Goal: Task Accomplishment & Management: Manage account settings

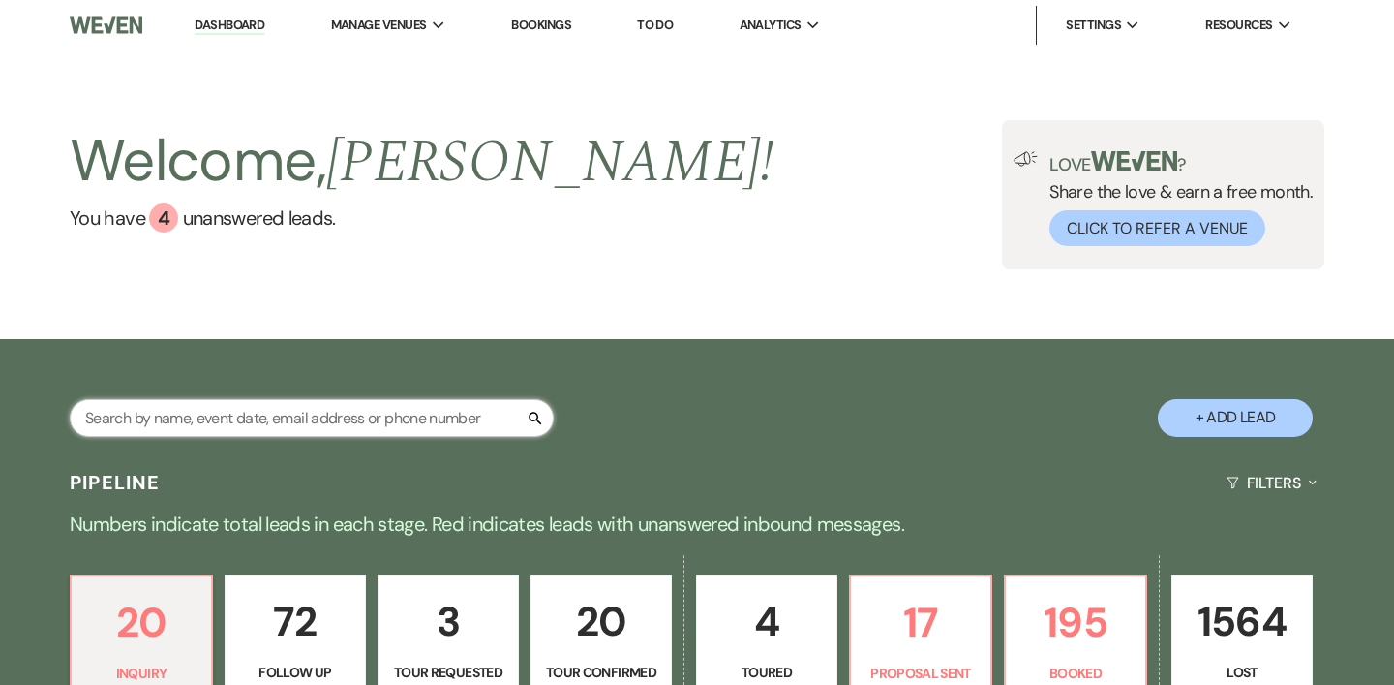
click at [259, 408] on input "text" at bounding box center [312, 418] width 484 height 38
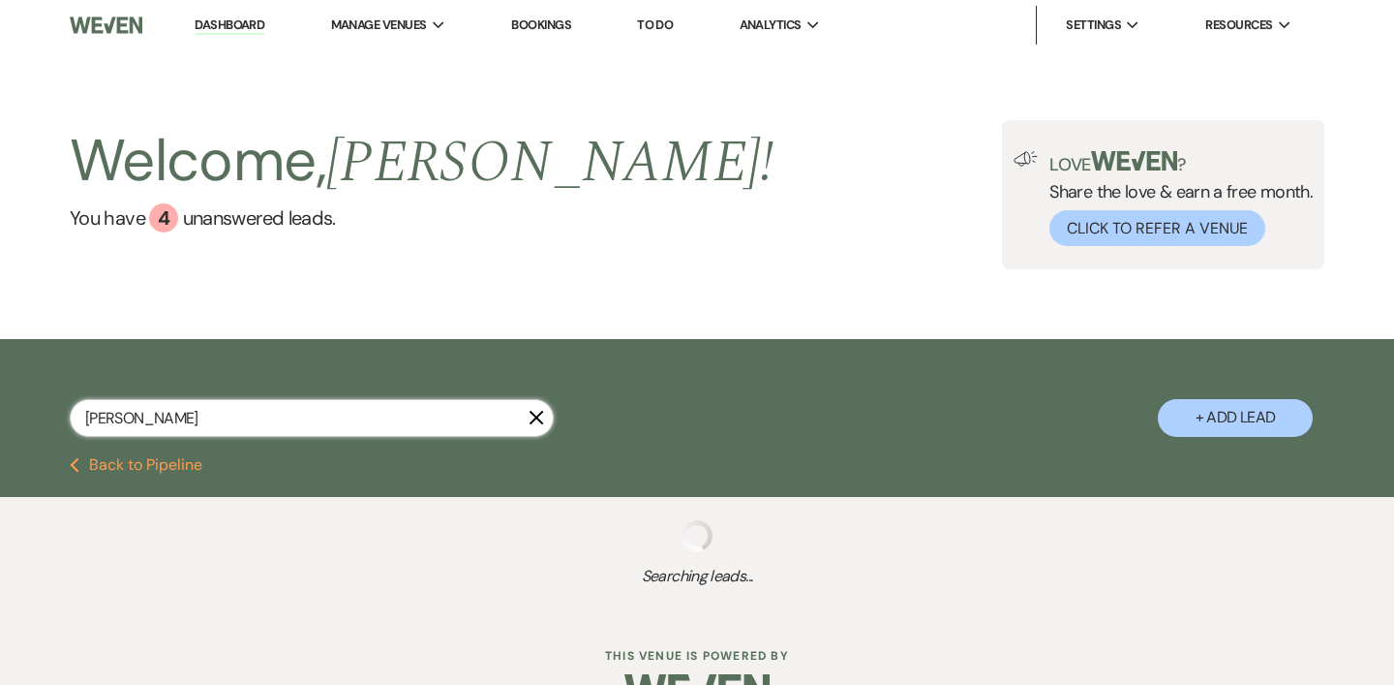
type input "[PERSON_NAME]"
select select "4"
select select "8"
select select "7"
select select "6"
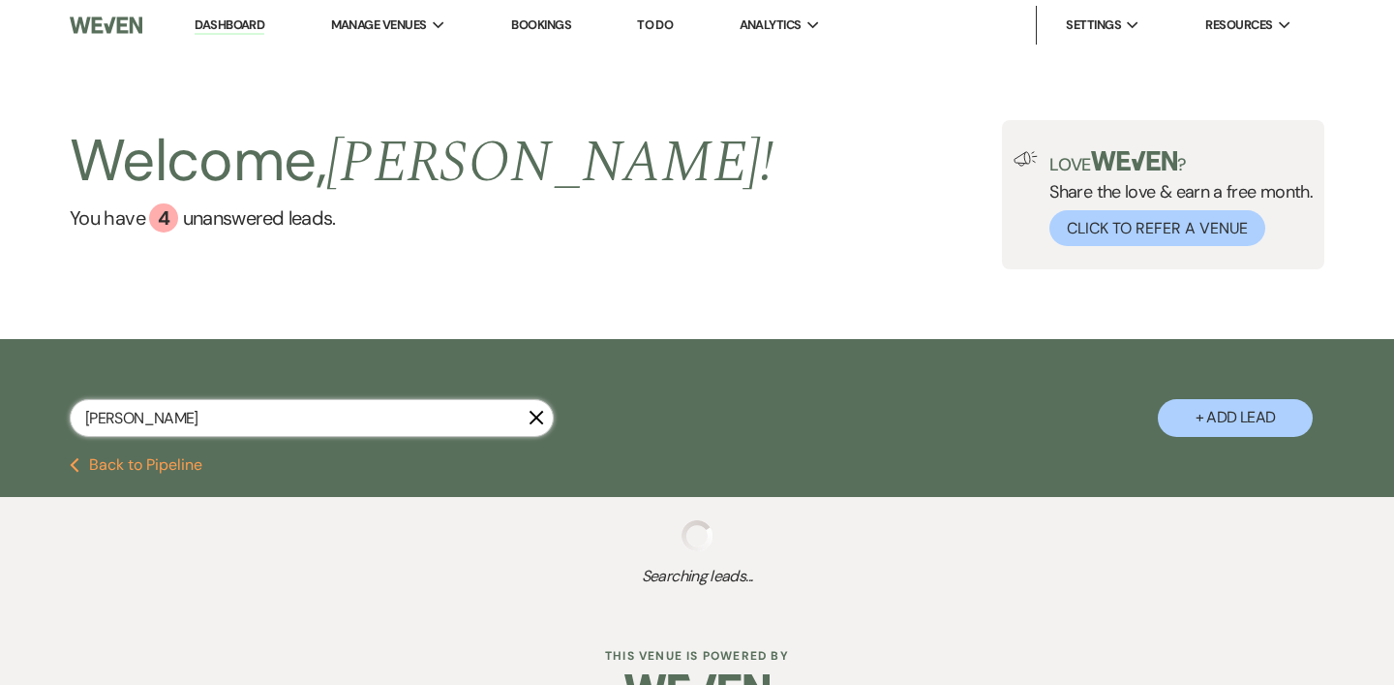
select select "8"
select select "5"
select select "8"
select select "5"
select select "8"
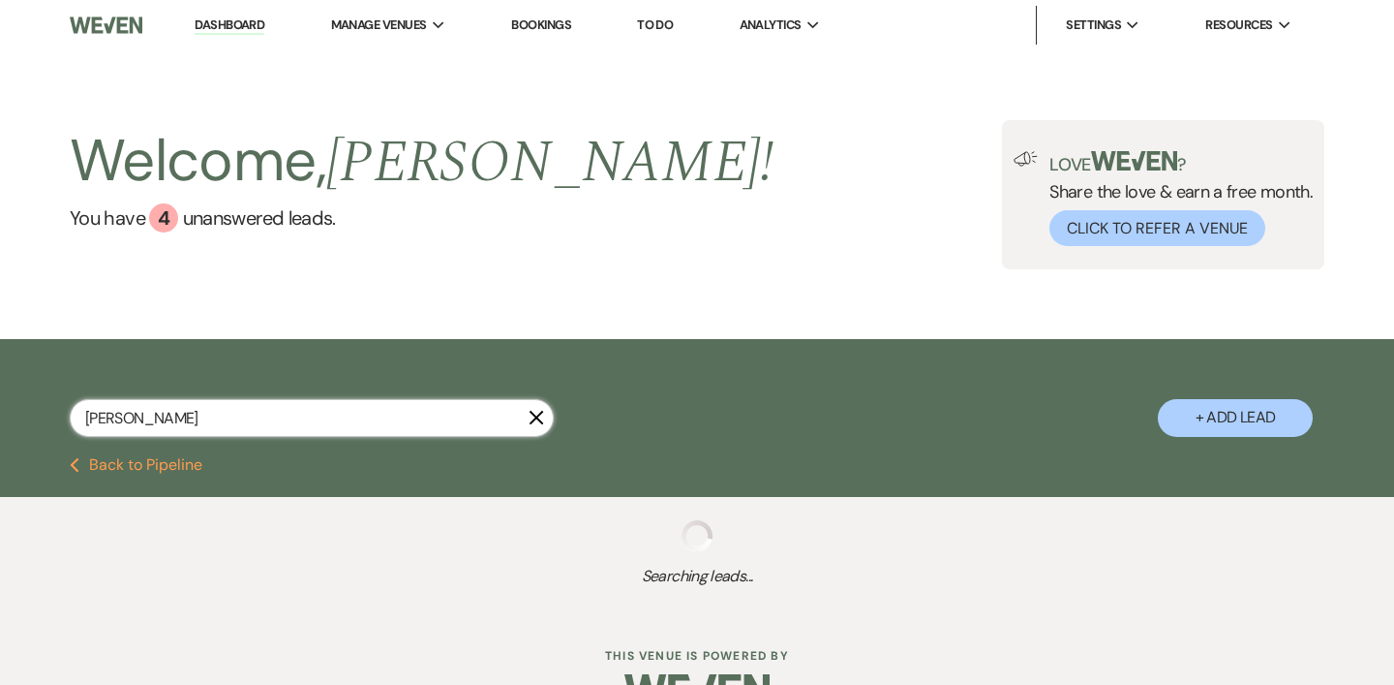
select select "5"
select select "8"
select select "5"
select select "8"
select select "5"
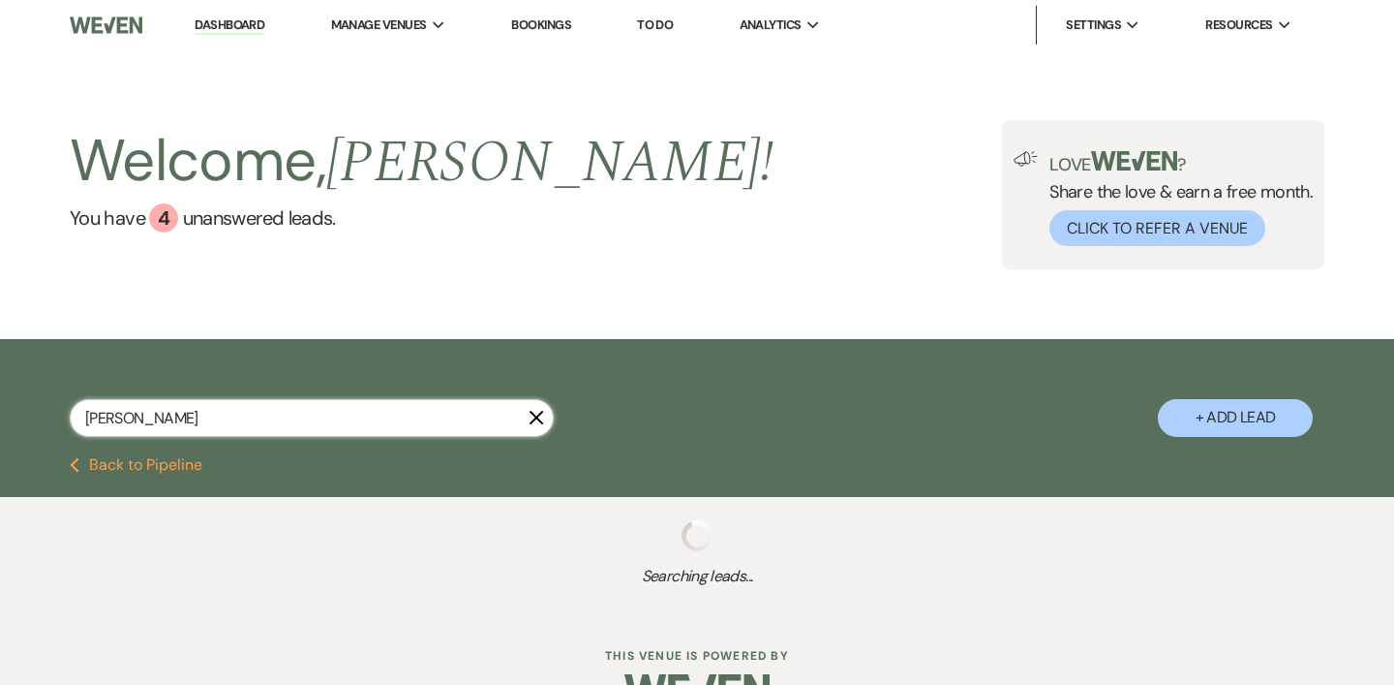
select select "8"
select select "5"
select select "8"
select select "5"
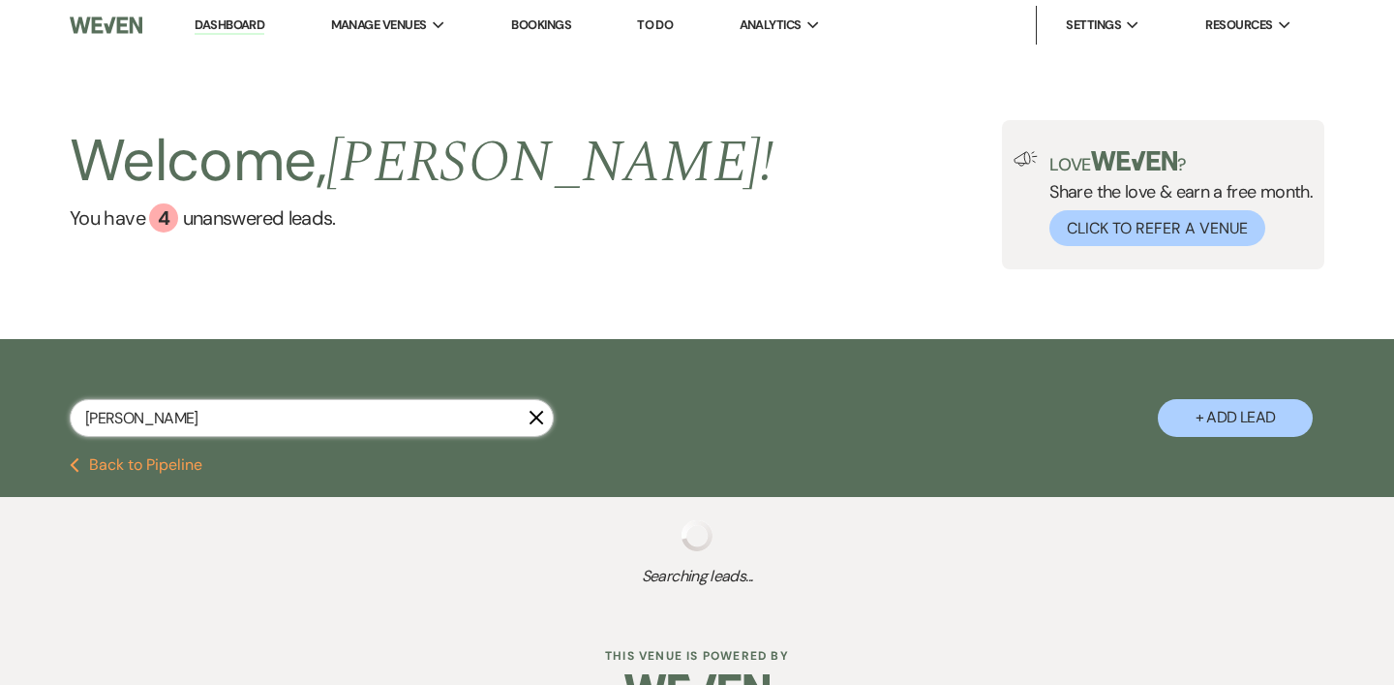
select select "8"
select select "10"
select select "8"
select select "5"
select select "8"
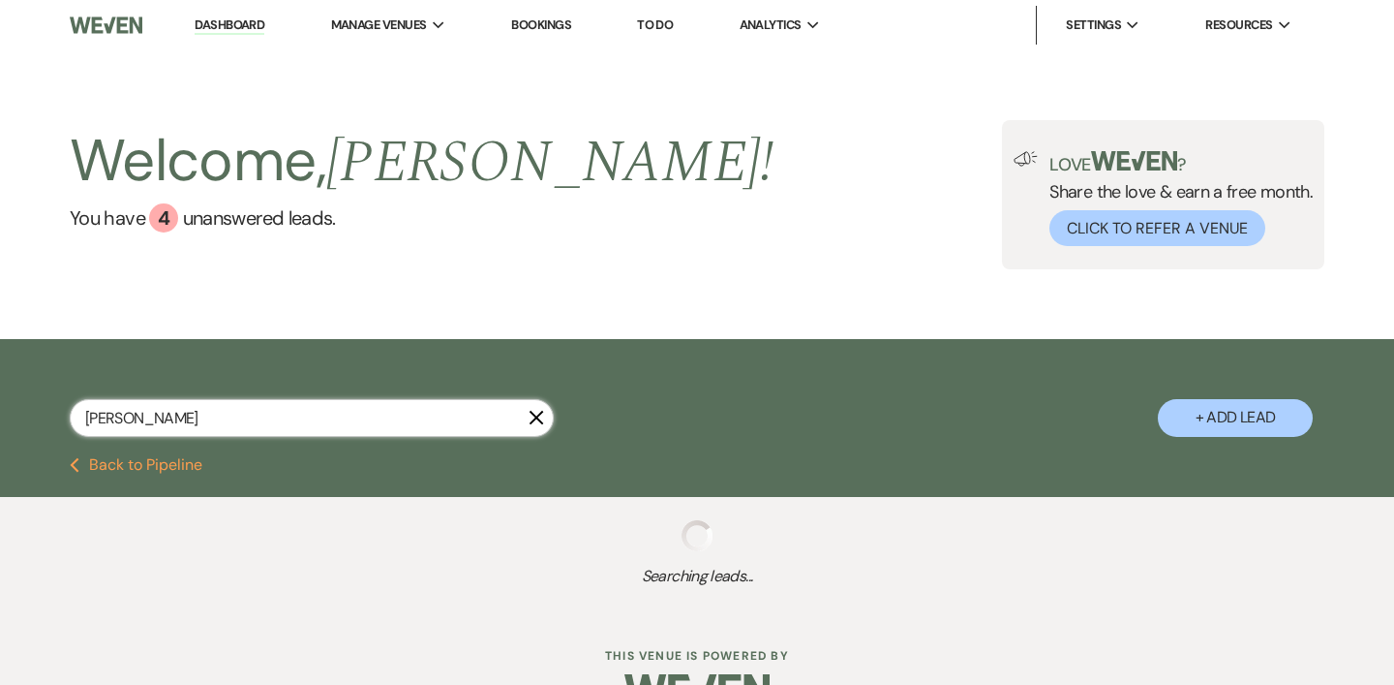
select select "5"
select select "8"
select select "5"
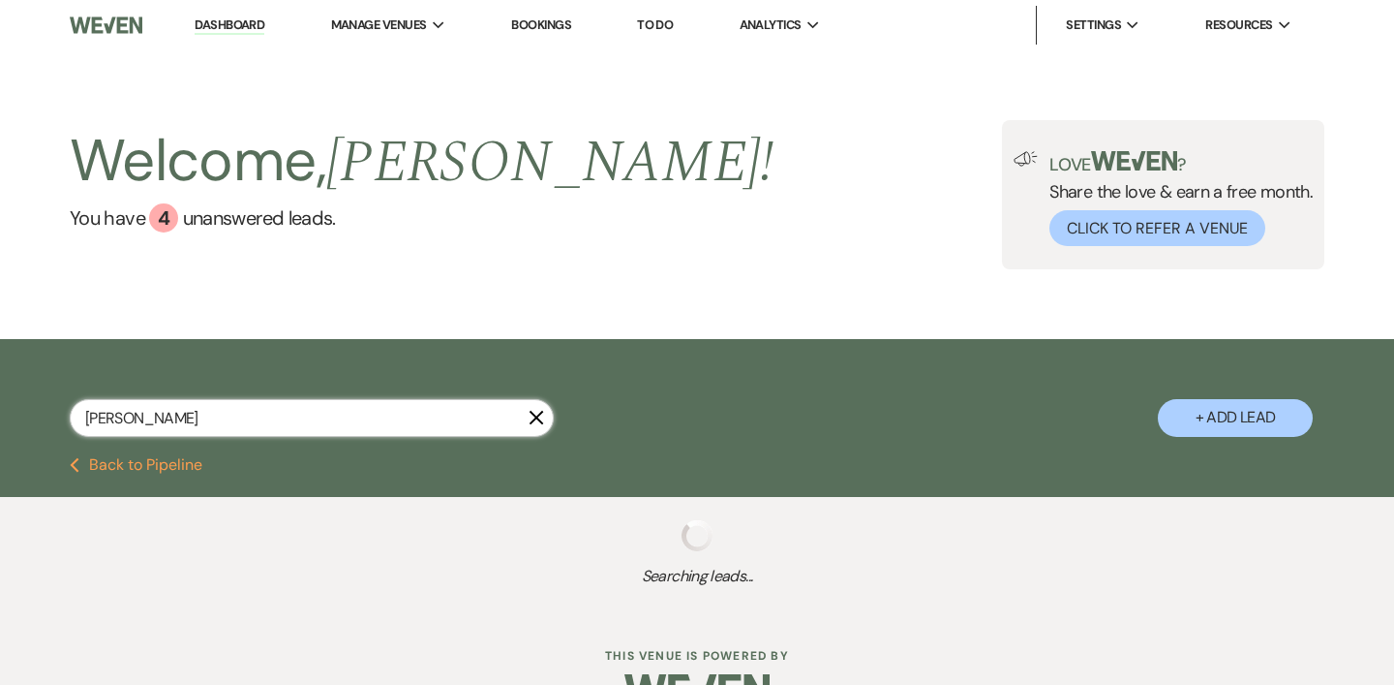
select select "8"
select select "5"
select select "8"
select select "5"
select select "8"
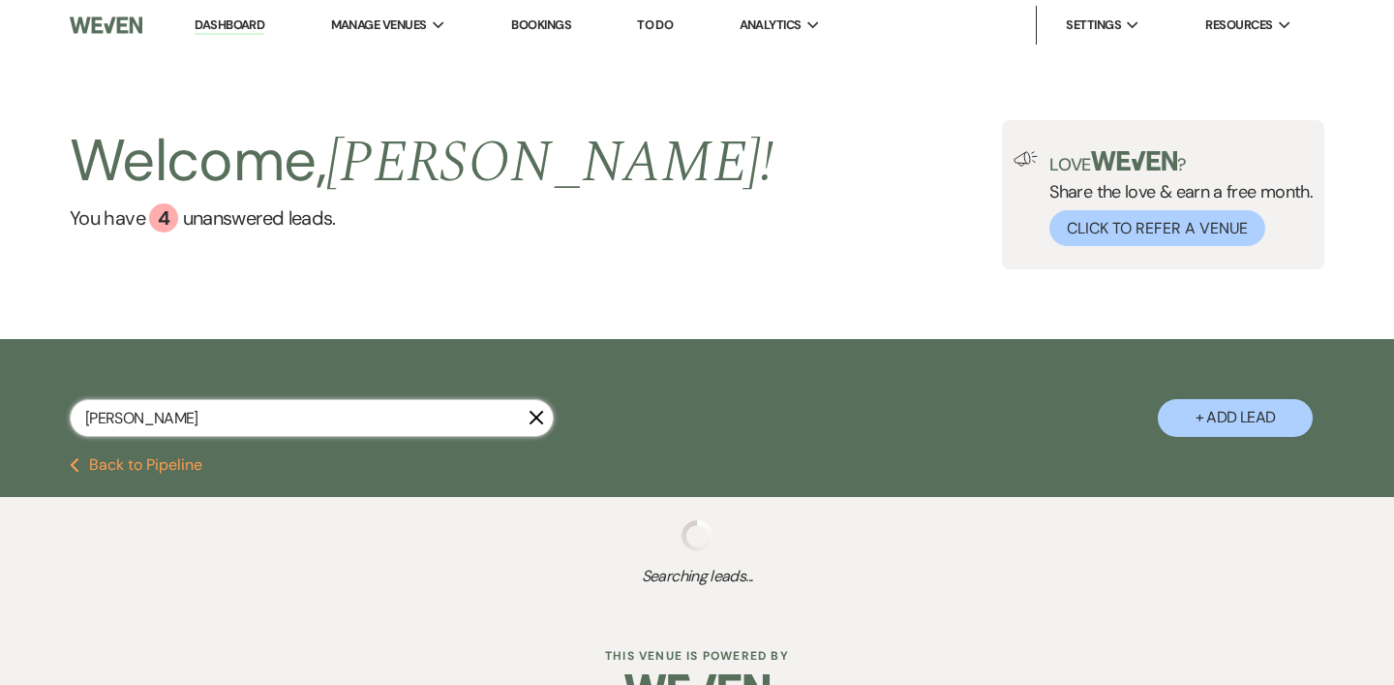
select select "5"
select select "8"
select select "5"
select select "8"
select select "5"
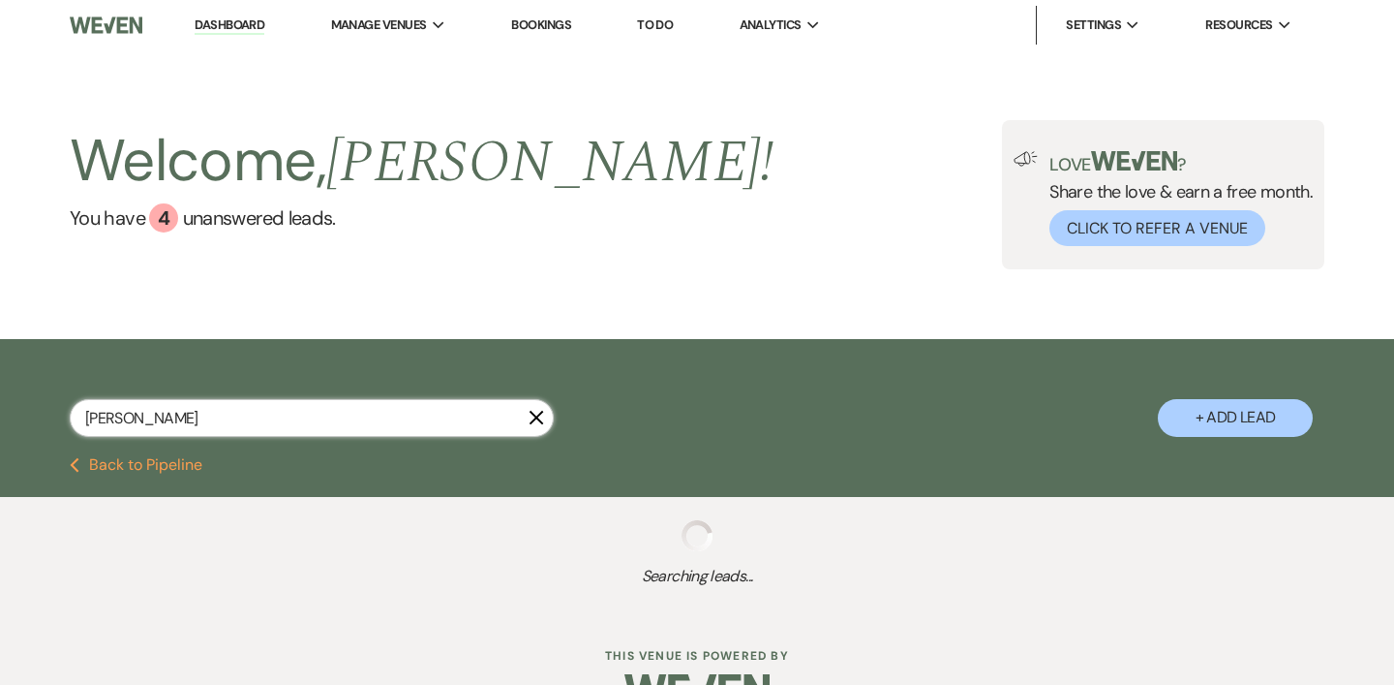
select select "8"
select select "5"
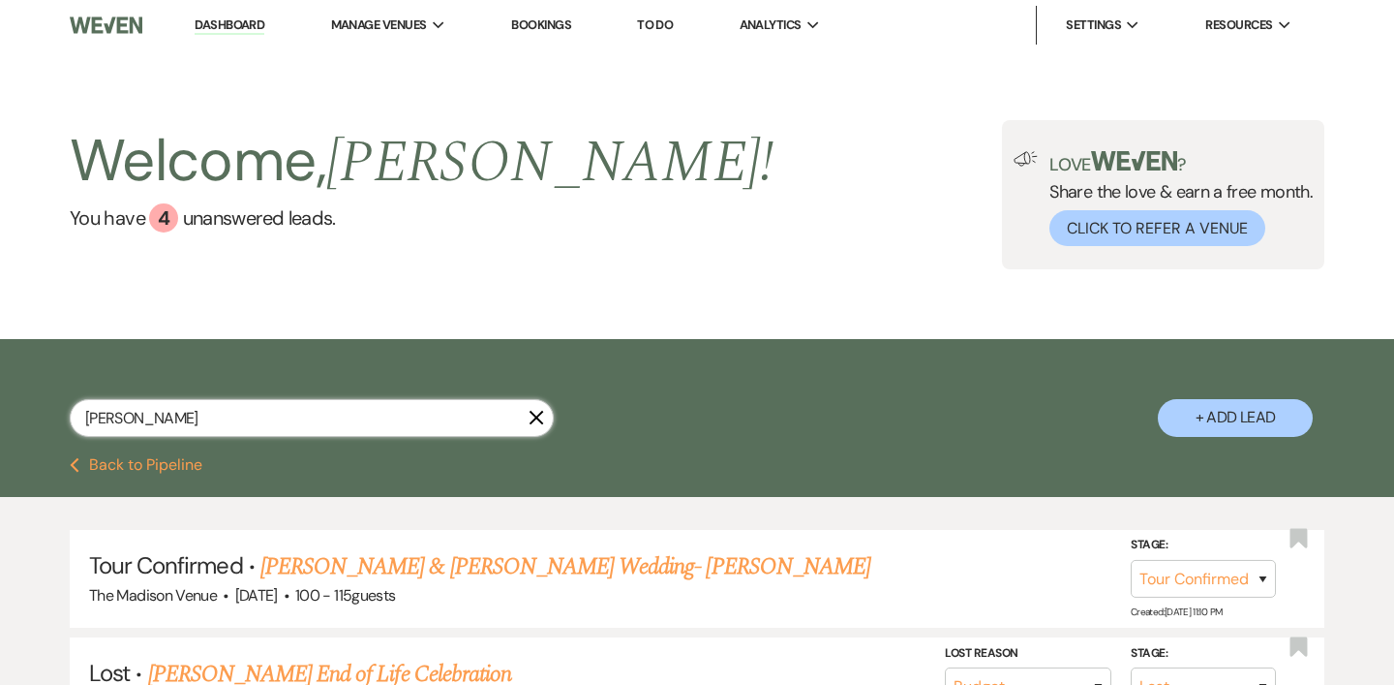
type input "[PERSON_NAME]"
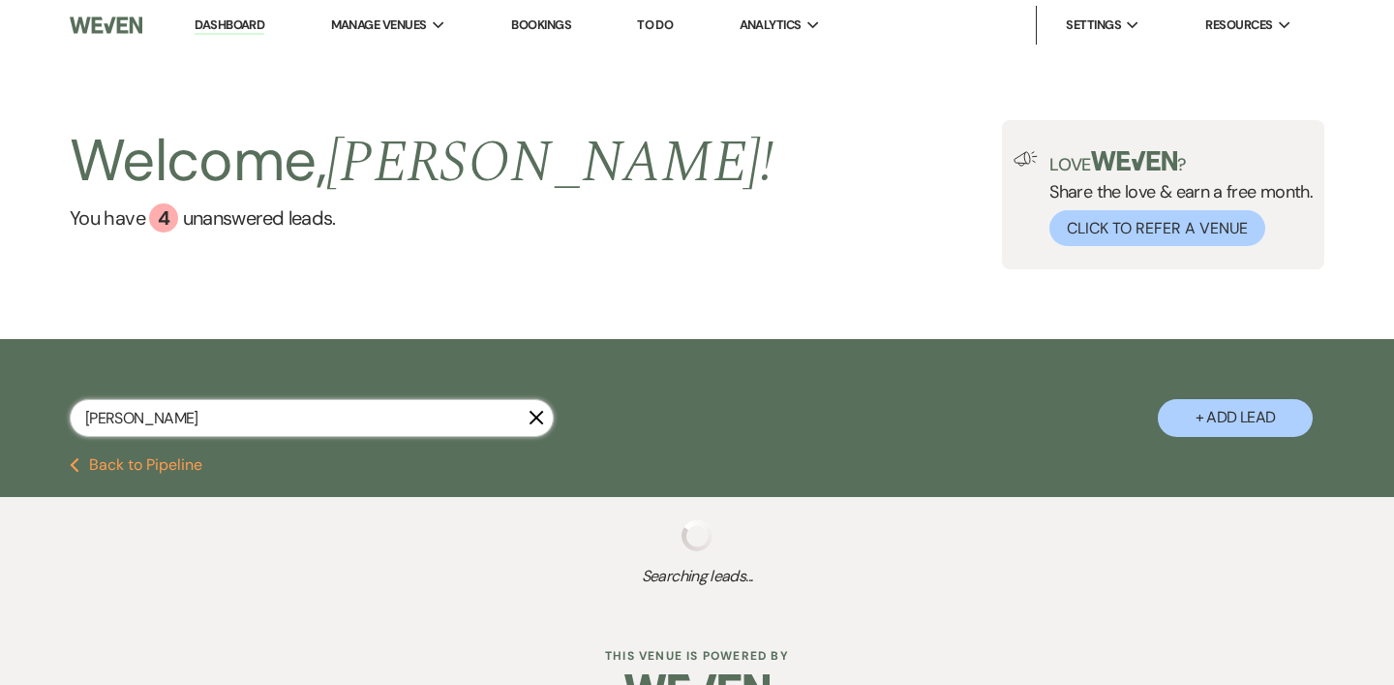
select select "4"
select select "8"
select select "7"
select select "6"
select select "8"
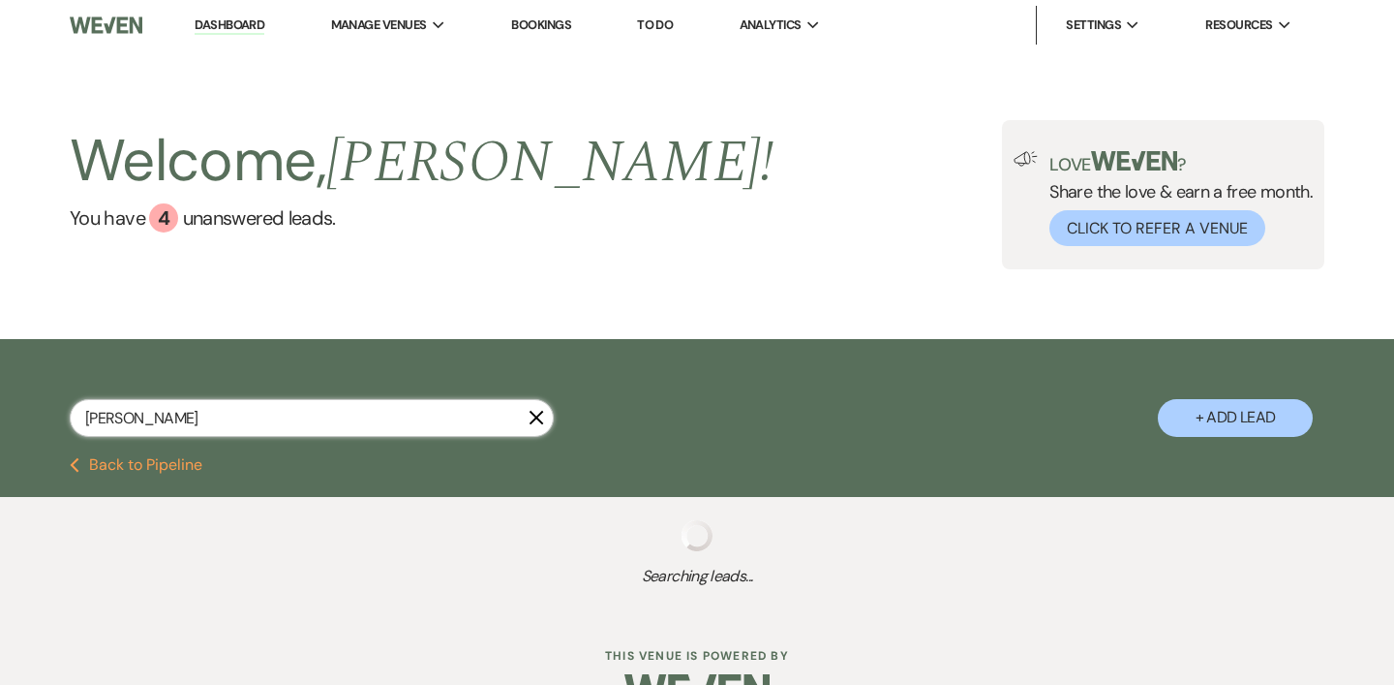
select select "5"
select select "8"
select select "5"
select select "8"
select select "5"
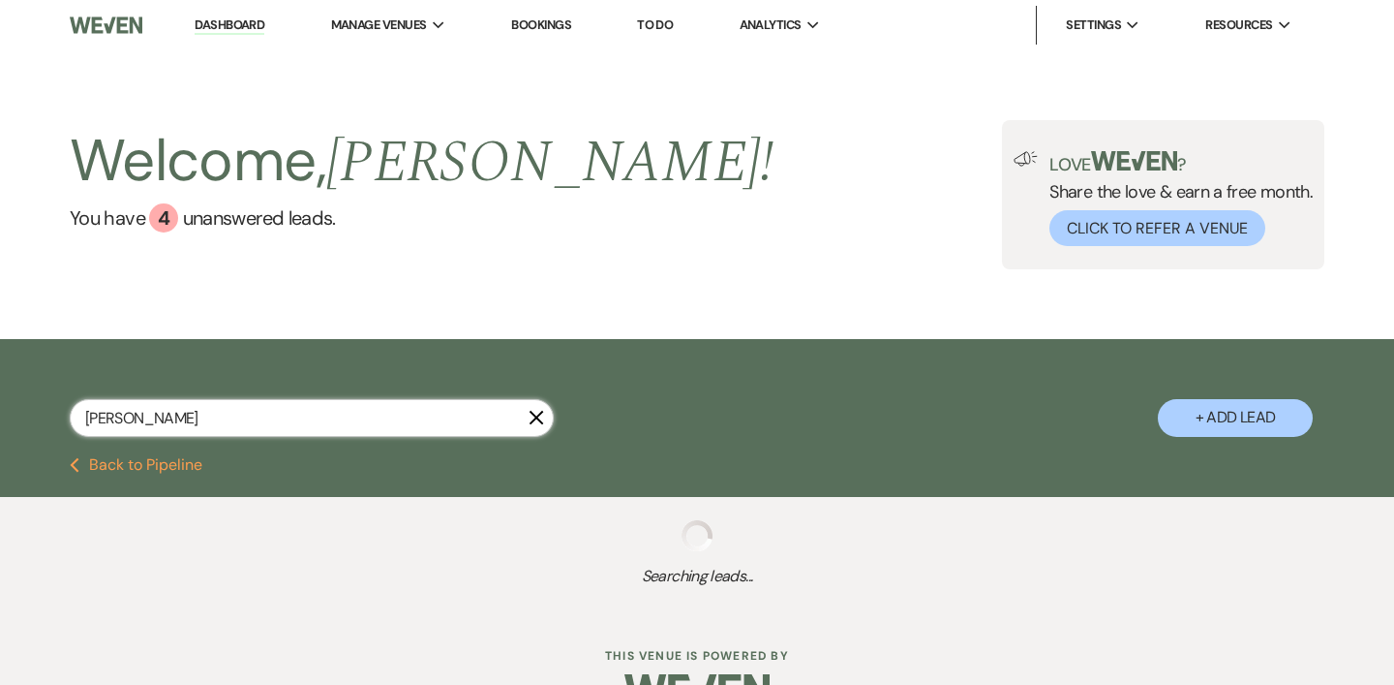
select select "8"
select select "5"
select select "8"
select select "5"
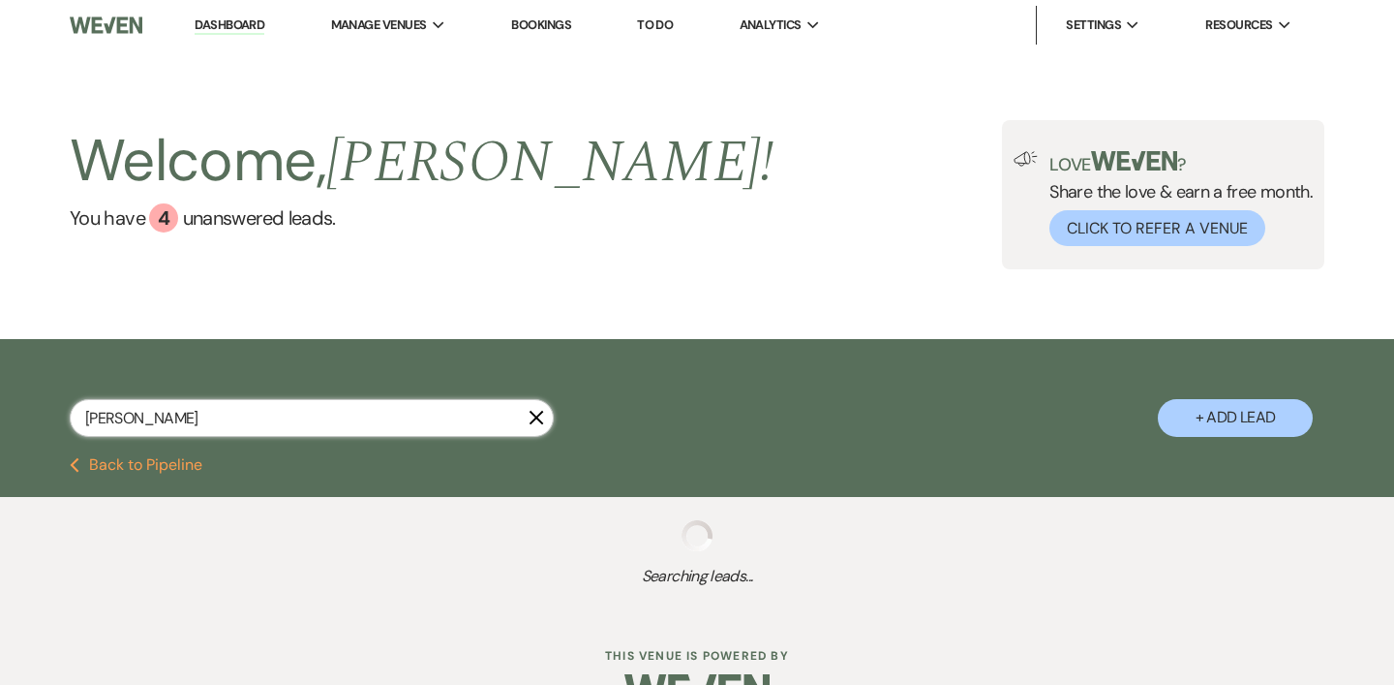
select select "8"
select select "10"
select select "8"
select select "5"
select select "8"
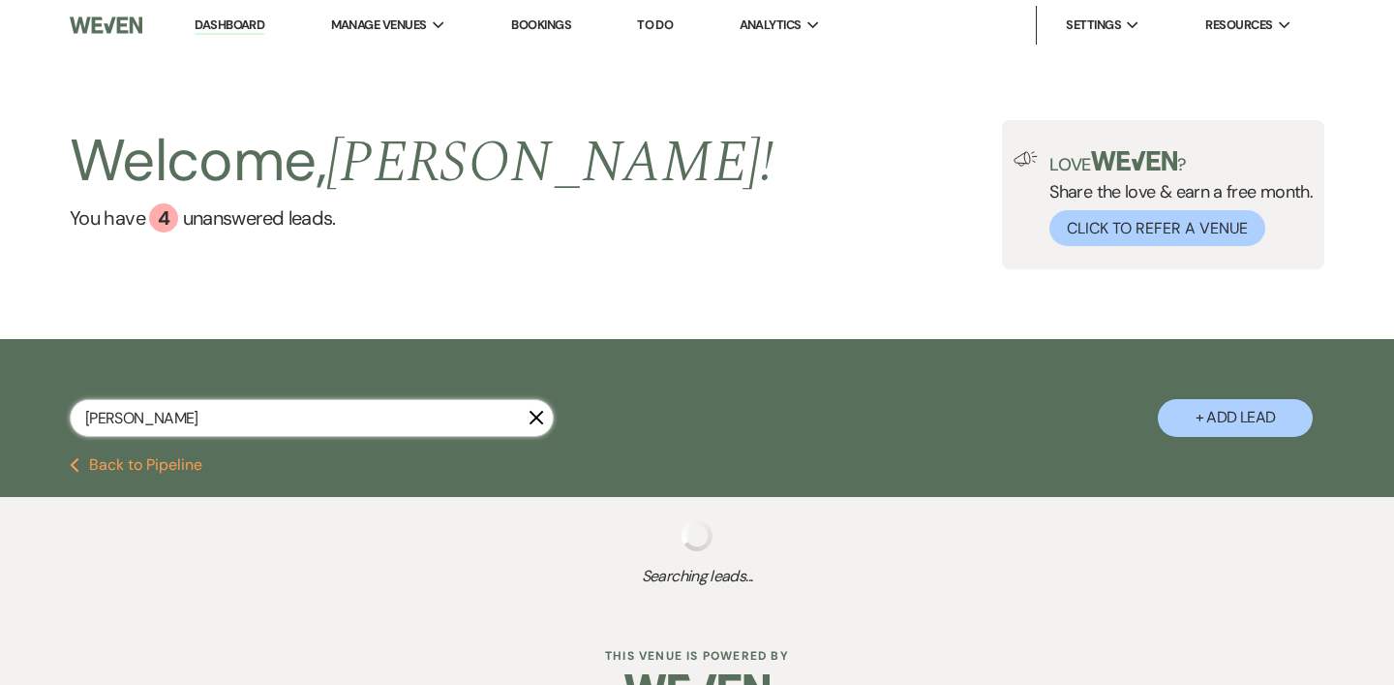
select select "5"
select select "8"
select select "5"
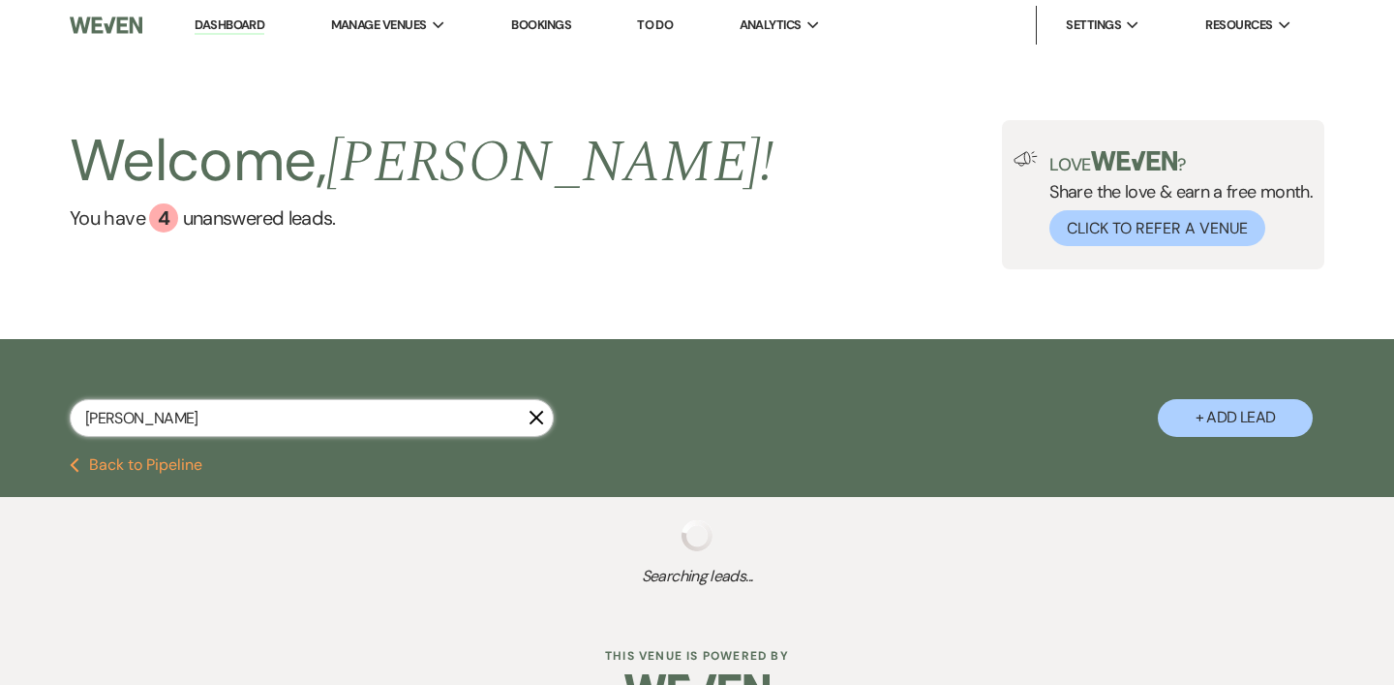
select select "8"
select select "5"
select select "8"
select select "5"
select select "8"
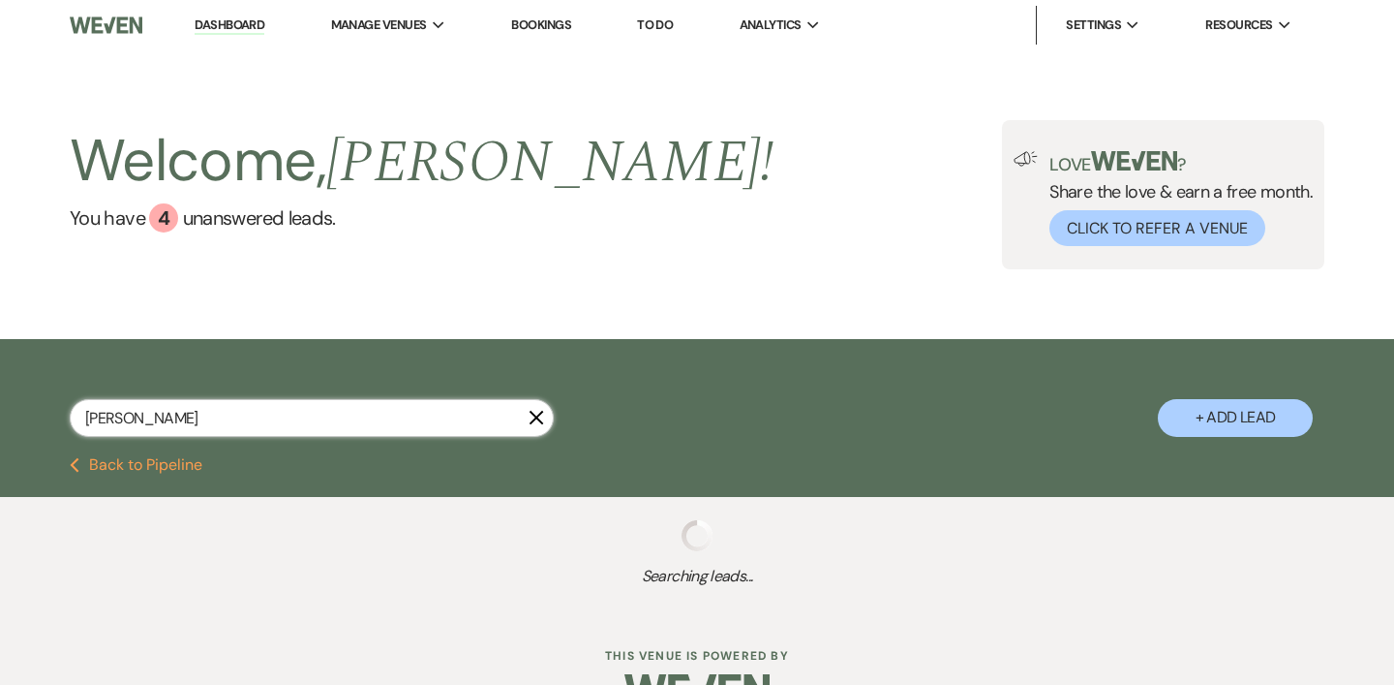
select select "5"
select select "8"
select select "5"
select select "8"
select select "5"
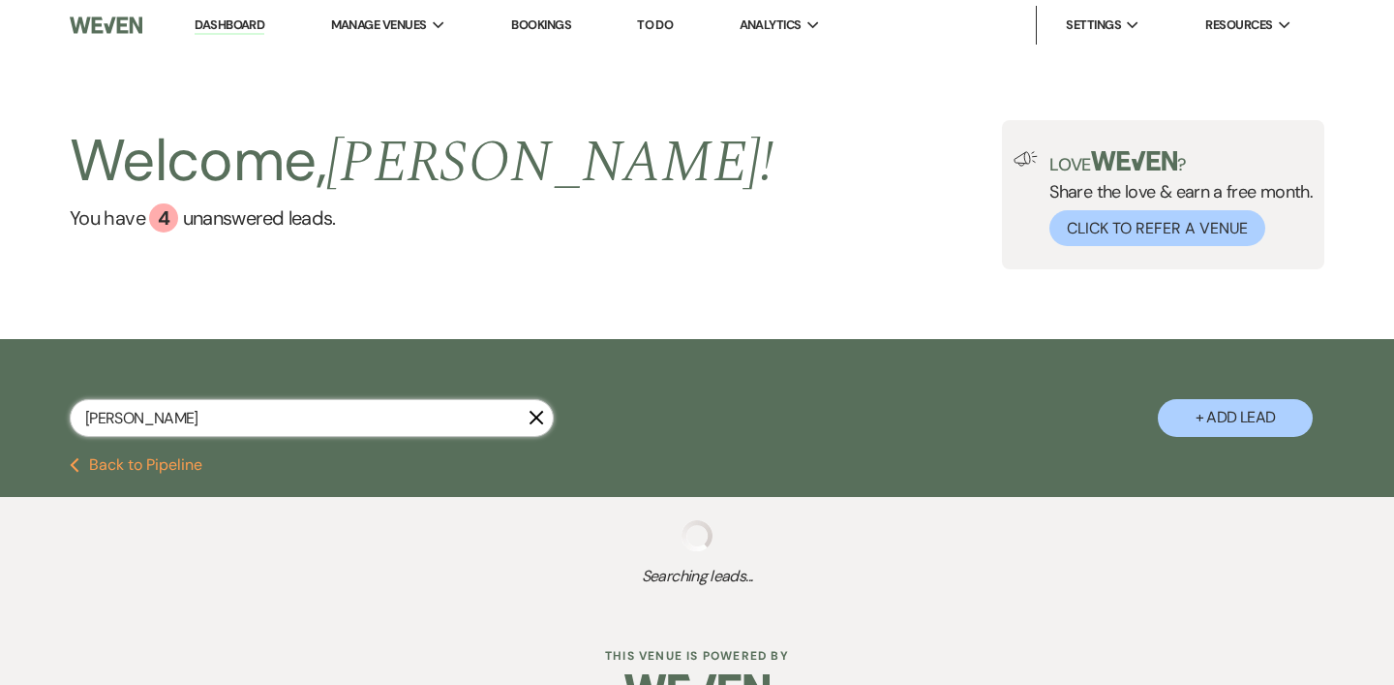
select select "8"
select select "5"
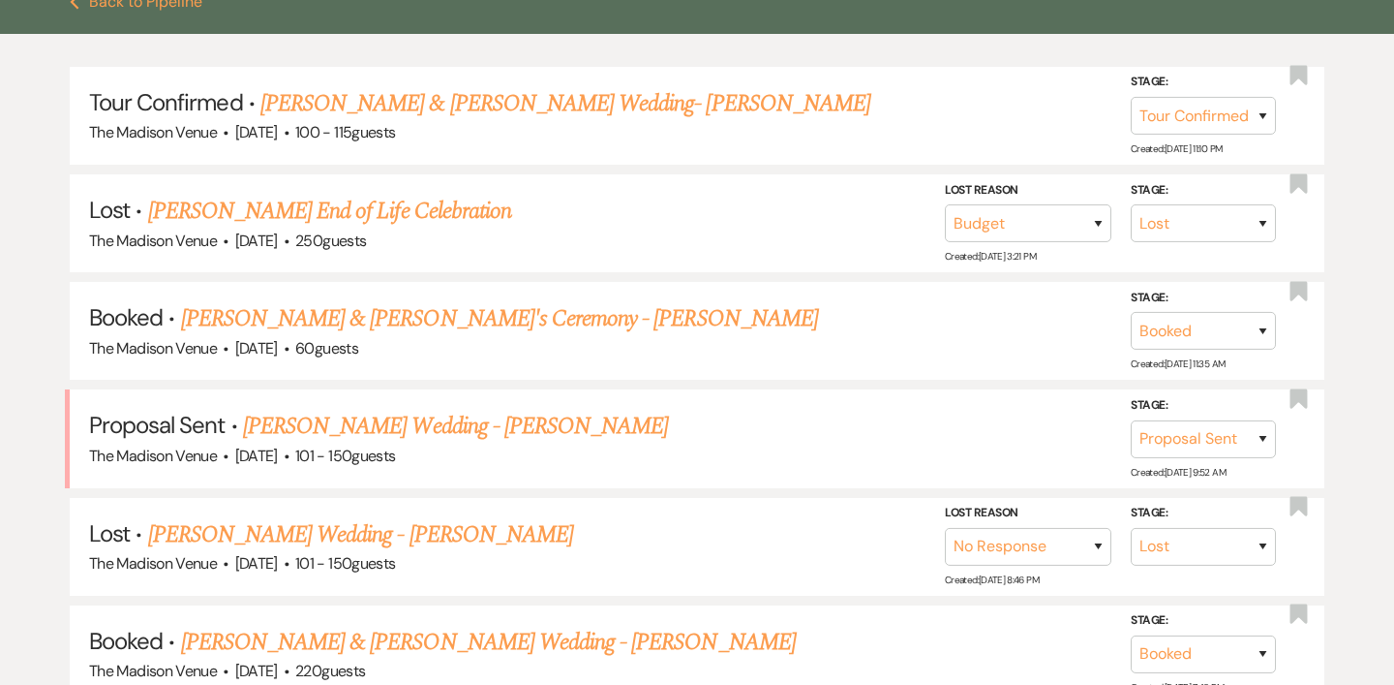
scroll to position [464, 0]
type input "[PERSON_NAME]"
click at [294, 419] on link "[PERSON_NAME] Wedding - [PERSON_NAME]" at bounding box center [455, 425] width 425 height 35
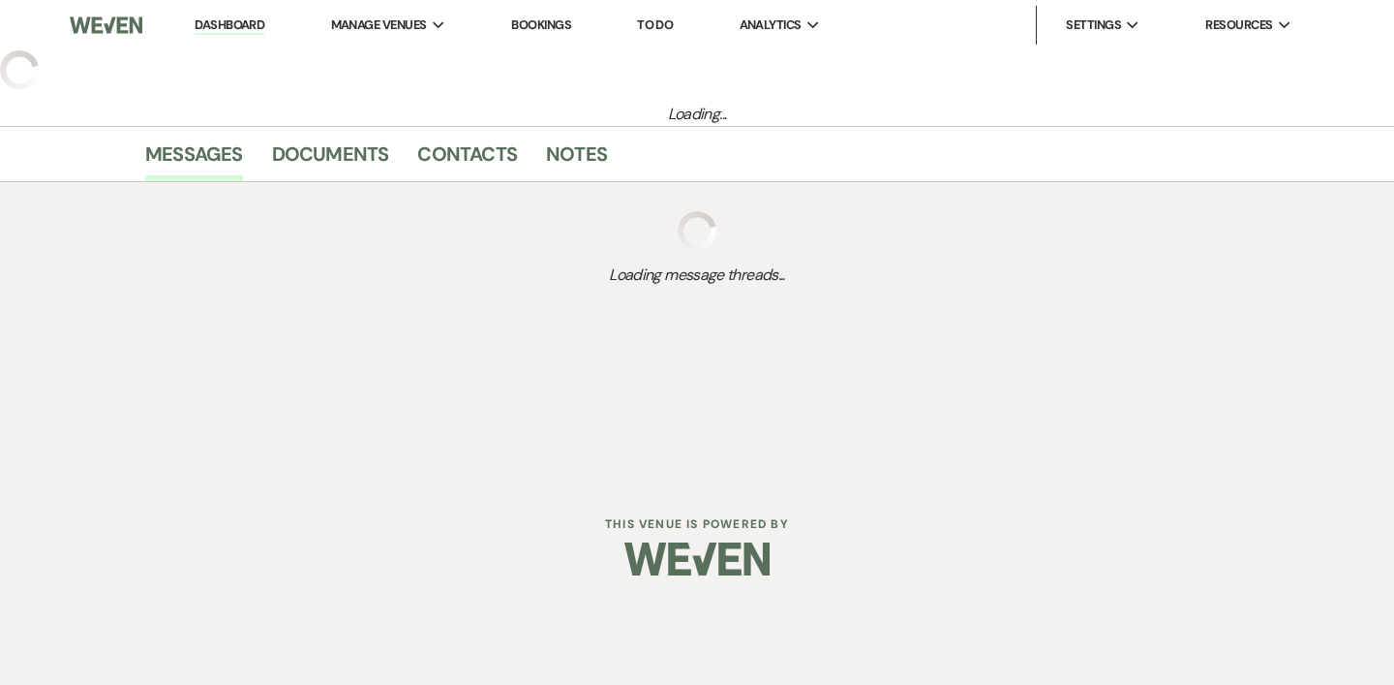
select select "6"
select select "2"
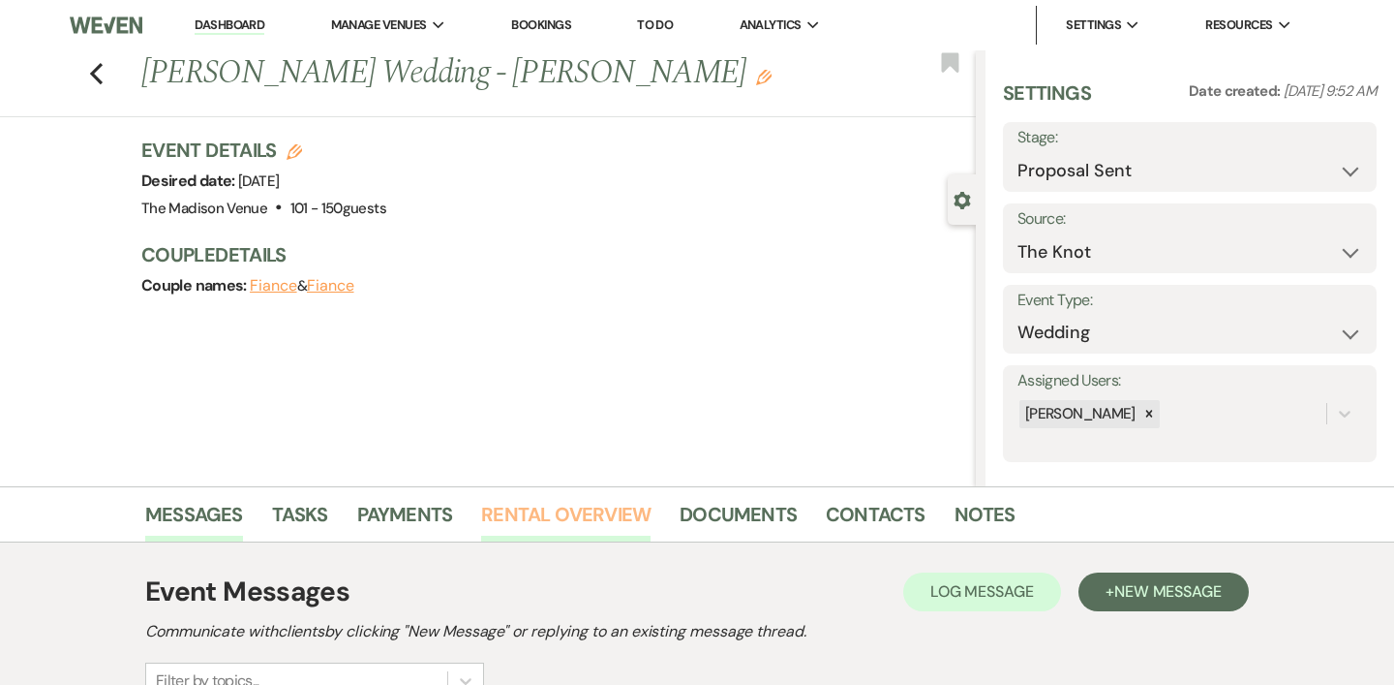
click at [578, 500] on link "Rental Overview" at bounding box center [565, 520] width 169 height 43
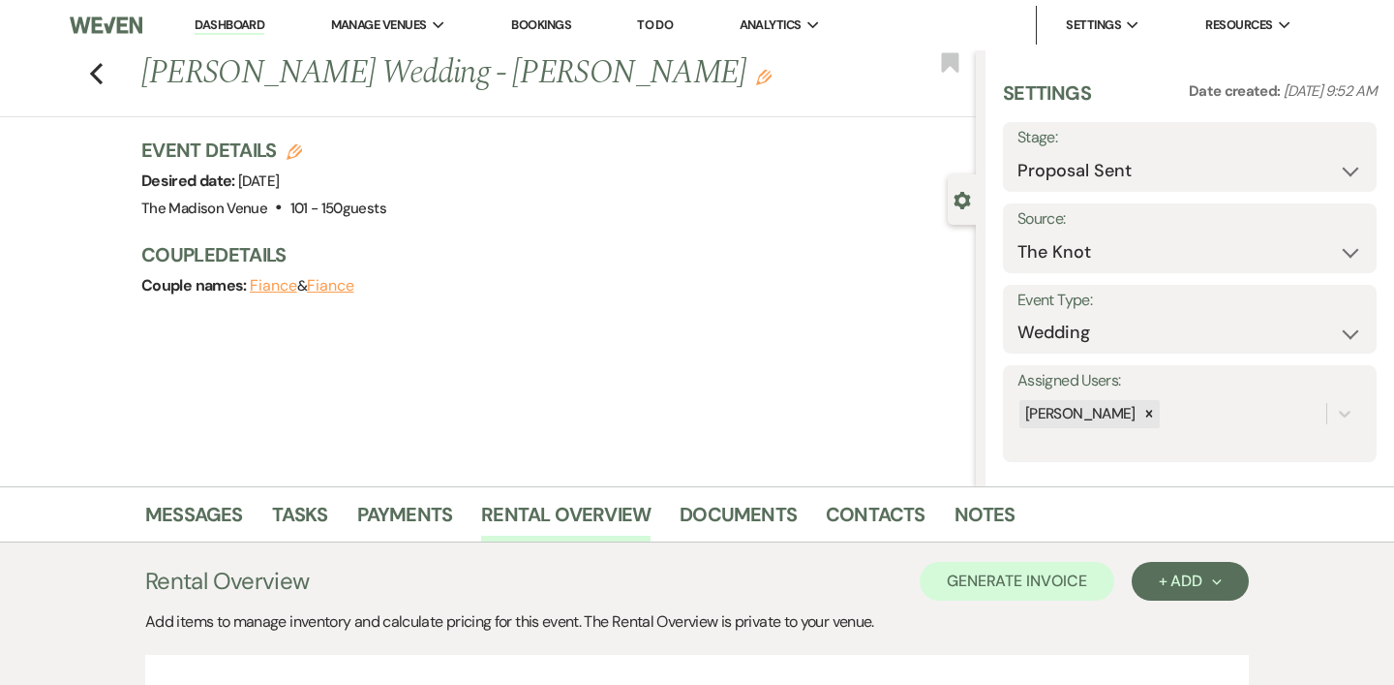
click at [434, 428] on div "Previous [PERSON_NAME] Wedding - [PERSON_NAME] Edit Bookmark Gear Settings Sett…" at bounding box center [488, 268] width 976 height 436
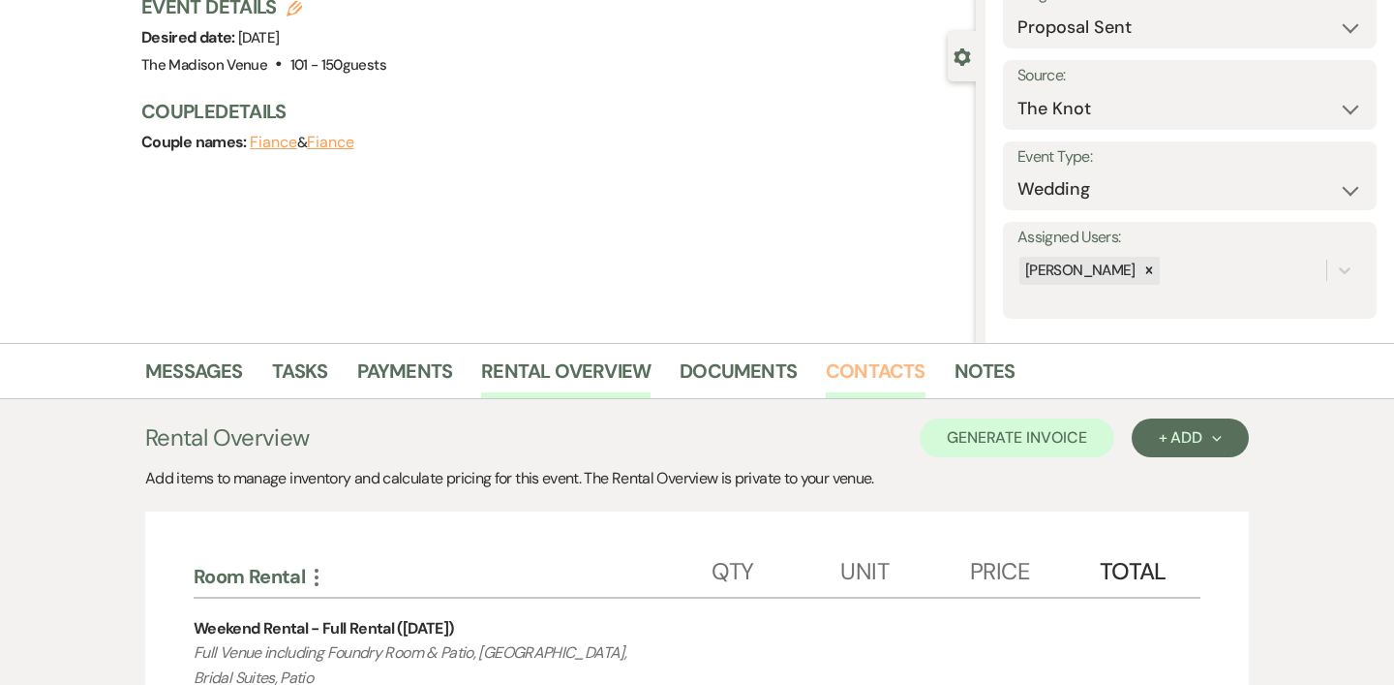
click at [872, 384] on link "Contacts" at bounding box center [876, 376] width 100 height 43
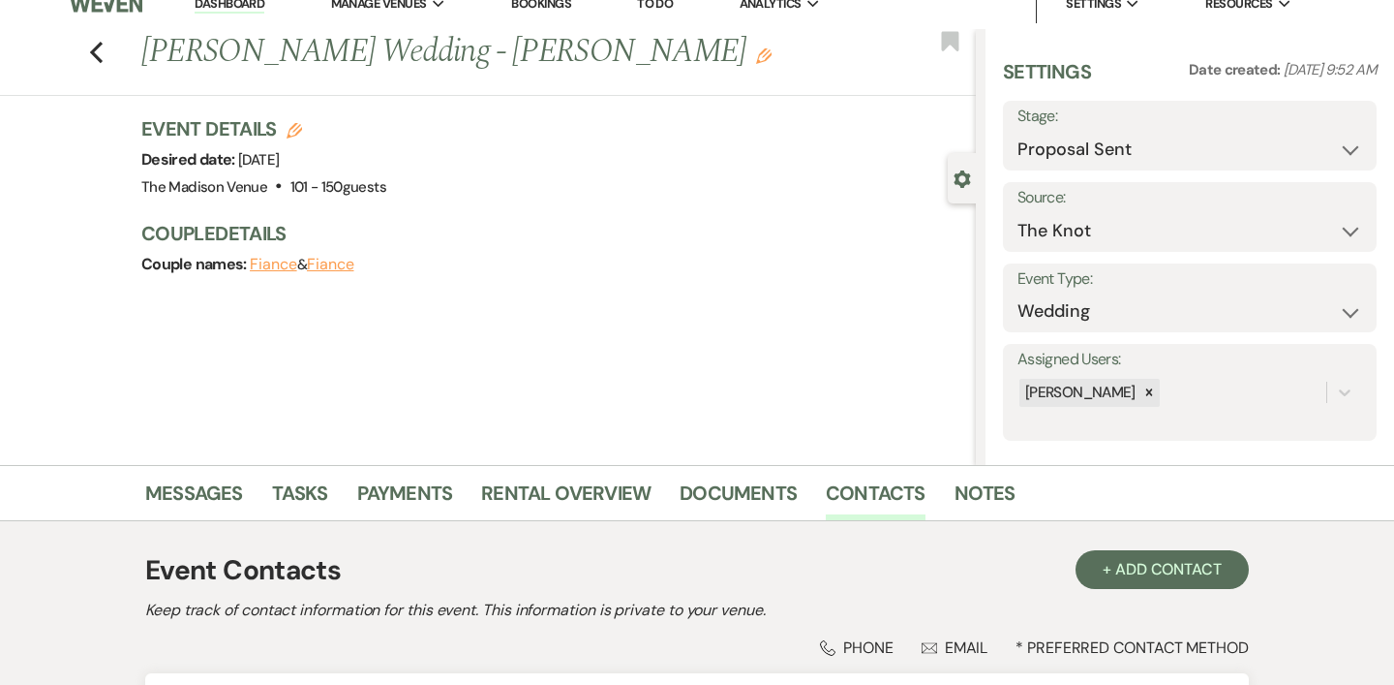
scroll to position [143, 0]
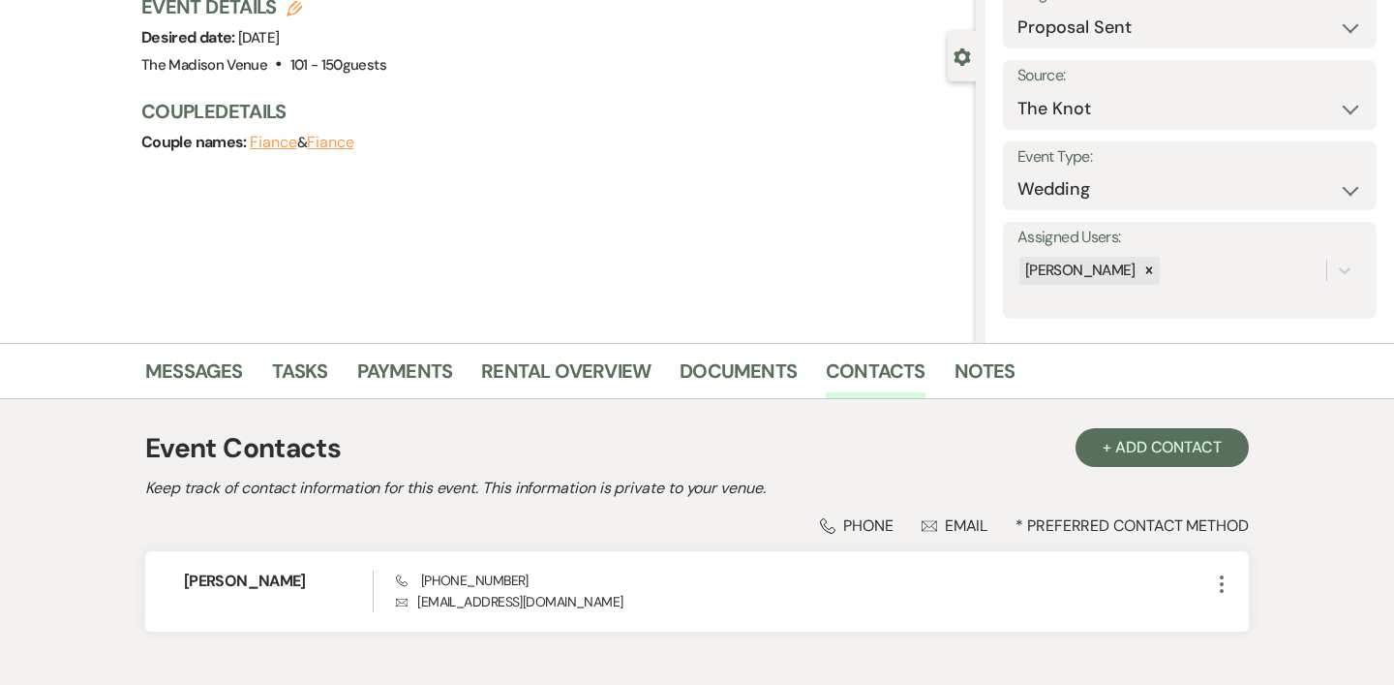
click at [729, 487] on h2 "Keep track of contact information for this event. This information is private t…" at bounding box center [697, 487] width 1104 height 23
click at [760, 376] on link "Documents" at bounding box center [738, 376] width 117 height 43
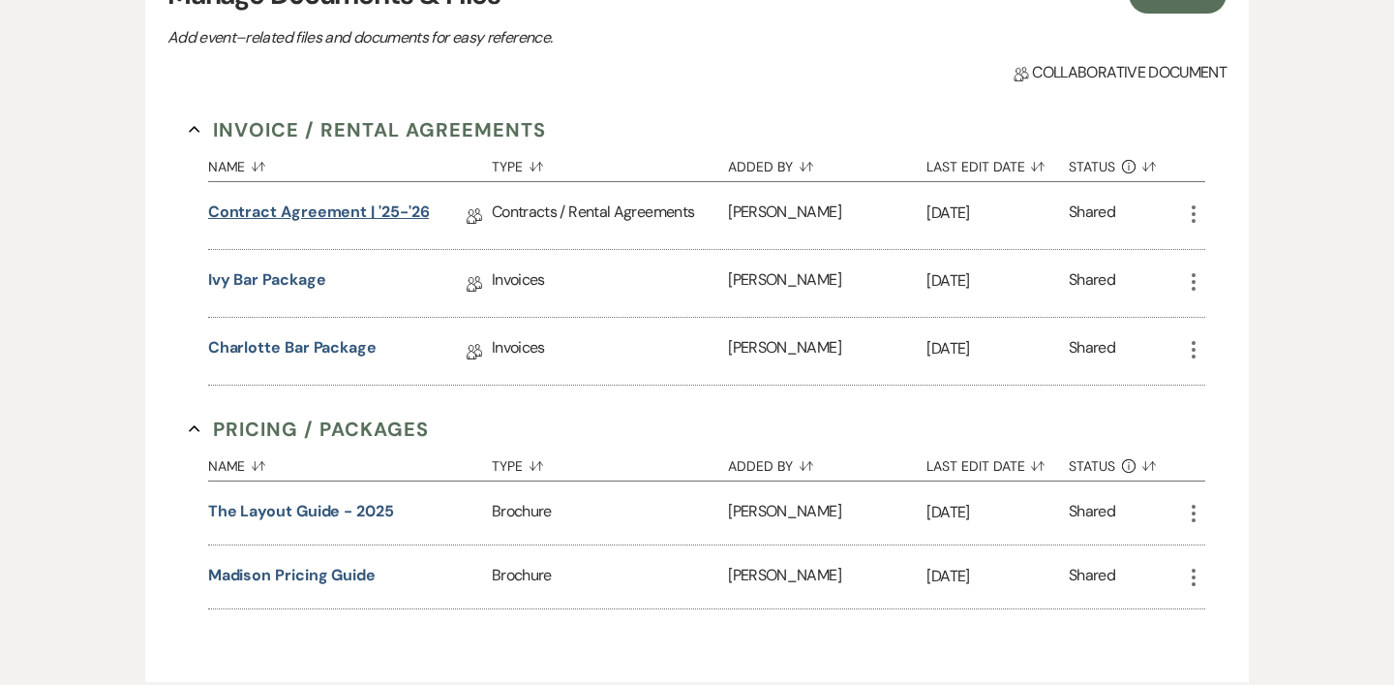
scroll to position [617, 0]
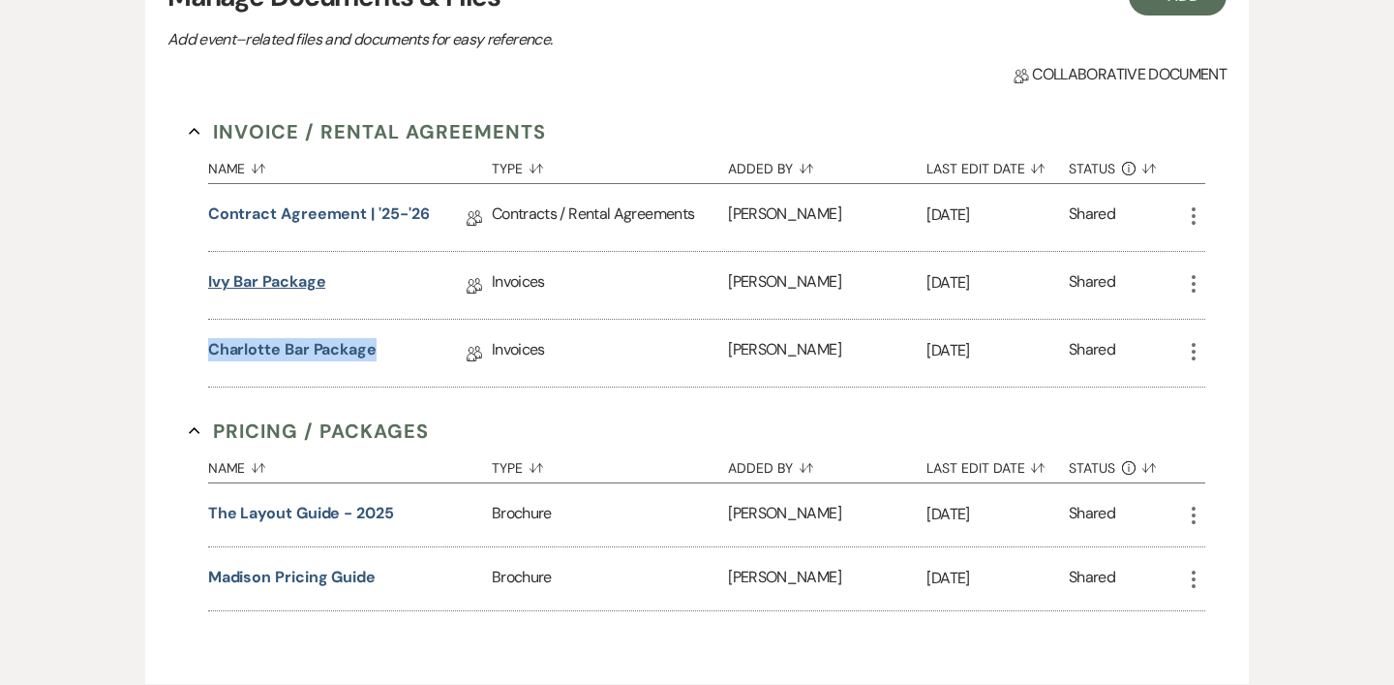
click at [269, 287] on link "Ivy Bar Package" at bounding box center [267, 285] width 118 height 30
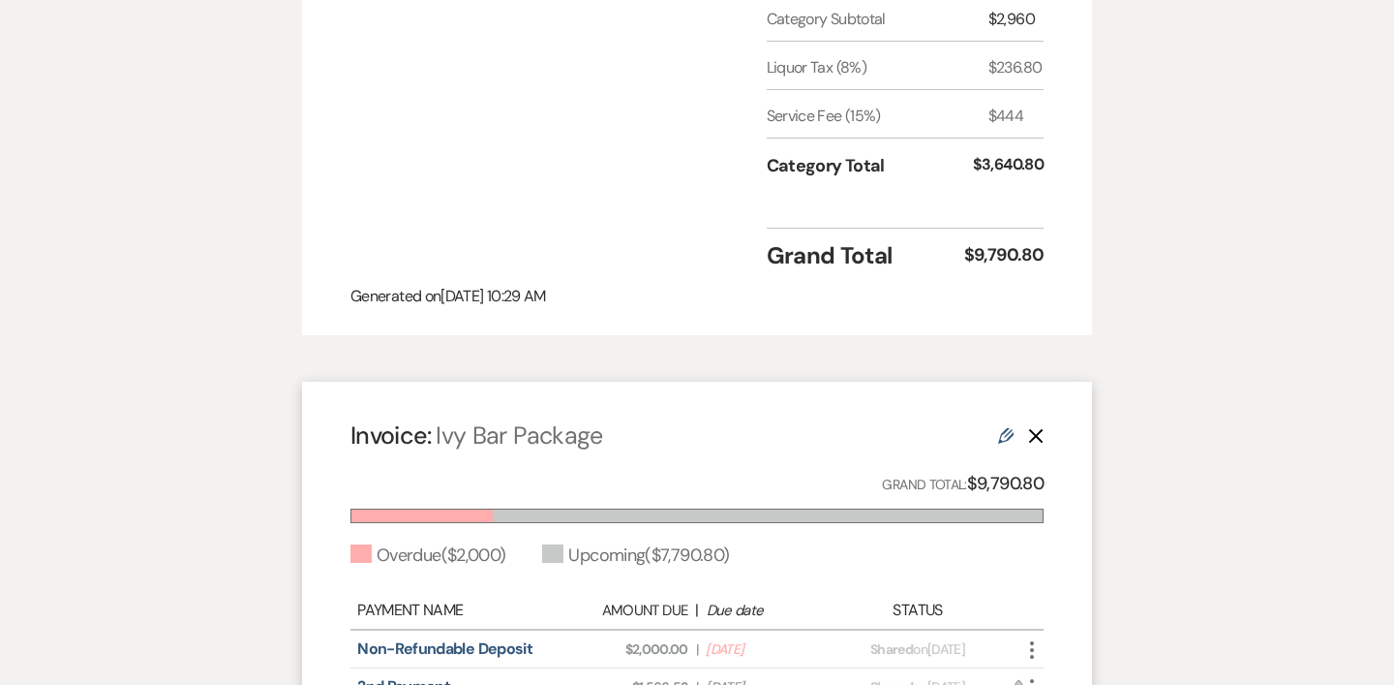
scroll to position [2789, 0]
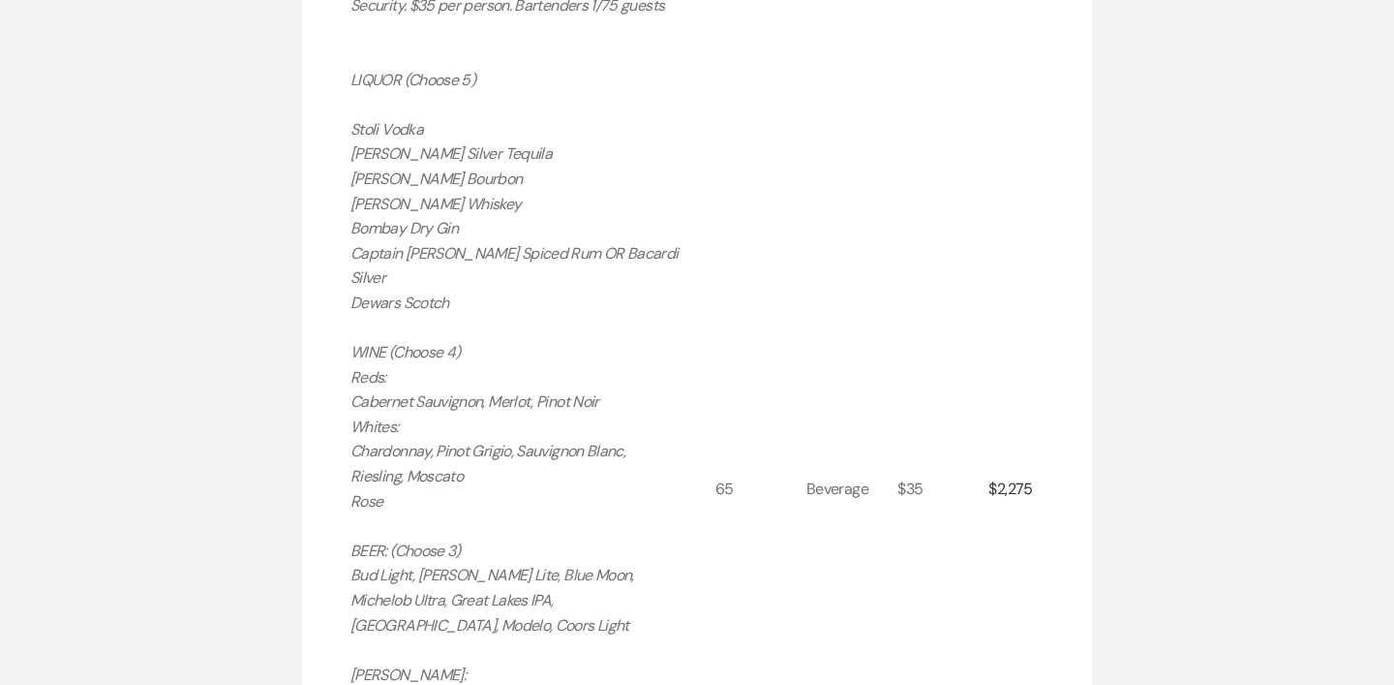
scroll to position [1325, 0]
